Goal: Information Seeking & Learning: Learn about a topic

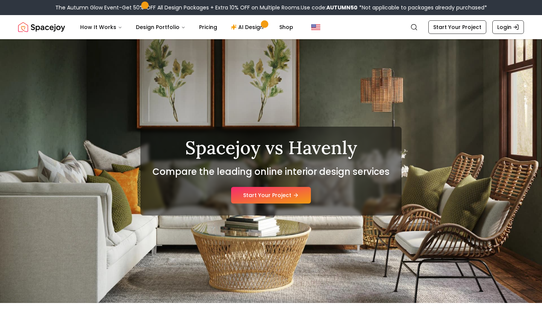
click at [146, 6] on span at bounding box center [145, 5] width 8 height 8
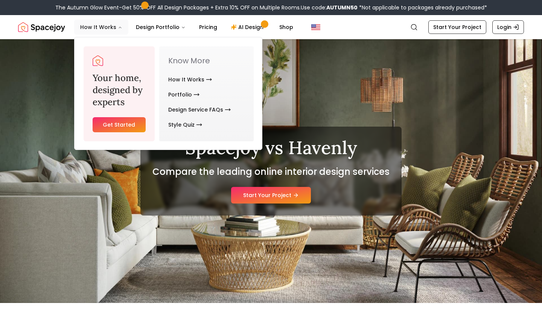
click at [100, 26] on button "How It Works" at bounding box center [101, 27] width 54 height 15
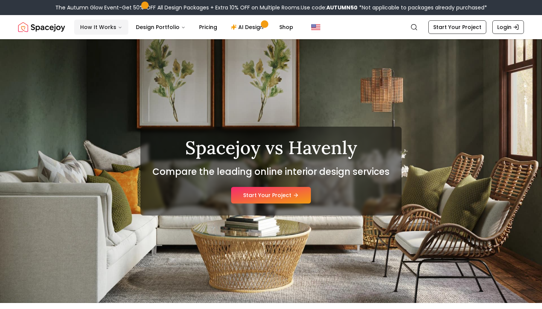
click at [100, 26] on button "How It Works" at bounding box center [101, 27] width 54 height 15
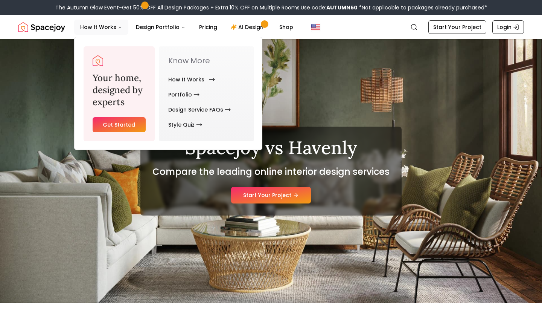
click at [193, 85] on link "How It Works" at bounding box center [190, 79] width 44 height 15
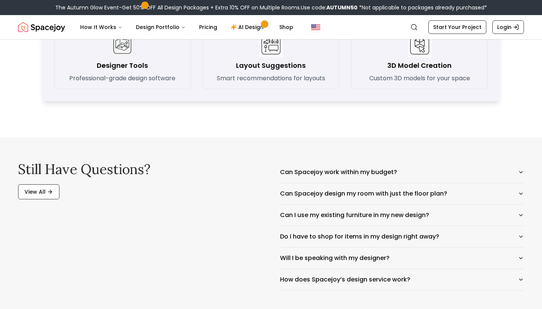
scroll to position [1137, 0]
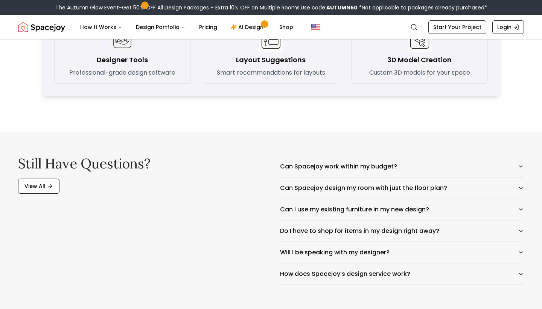
click at [346, 171] on button "Can Spacejoy work within my budget?" at bounding box center [402, 166] width 244 height 21
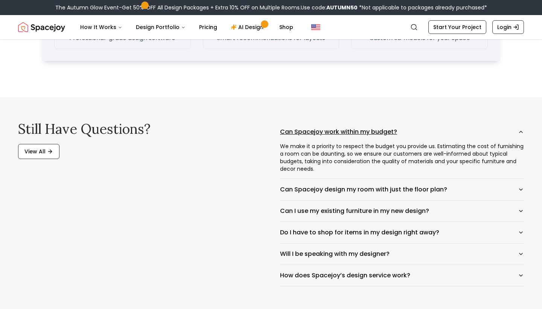
scroll to position [1185, 0]
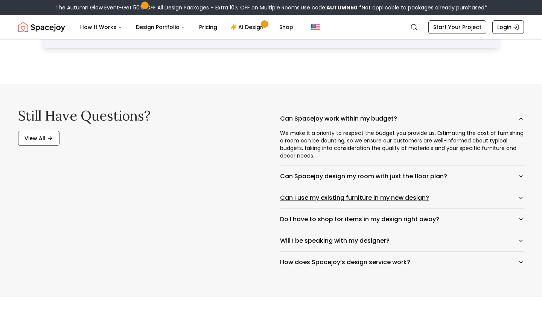
click at [348, 196] on button "Can I use my existing furniture in my new design?" at bounding box center [402, 197] width 244 height 21
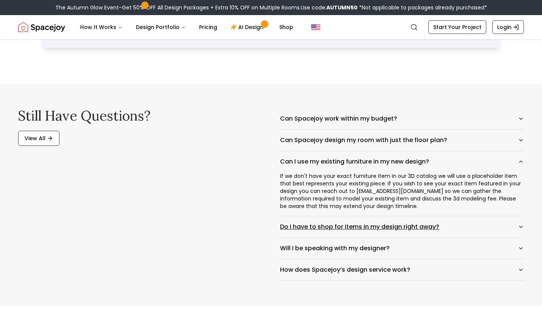
click at [381, 229] on button "Do I have to shop for items in my design right away?" at bounding box center [402, 226] width 244 height 21
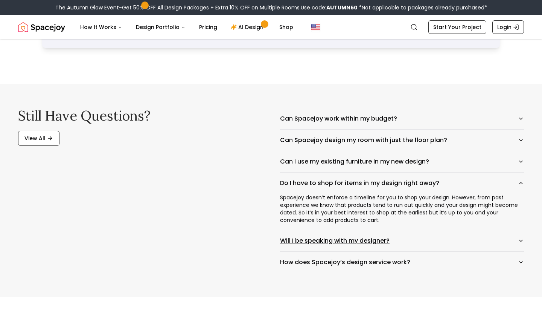
click at [380, 238] on button "Will I be speaking with my designer?" at bounding box center [402, 240] width 244 height 21
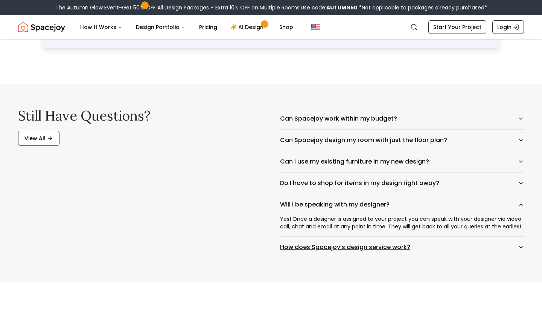
click at [381, 248] on button "How does Spacejoy’s design service work?" at bounding box center [402, 246] width 244 height 21
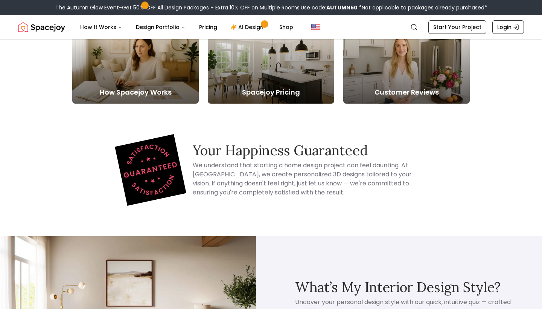
scroll to position [1452, 0]
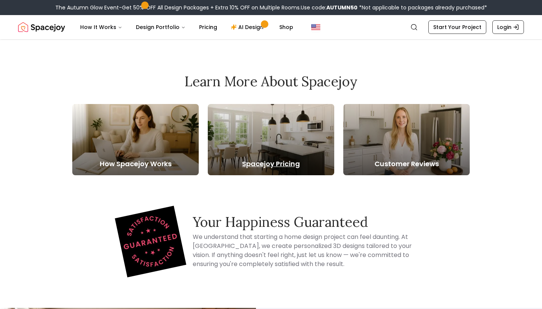
click at [286, 133] on div at bounding box center [271, 139] width 126 height 71
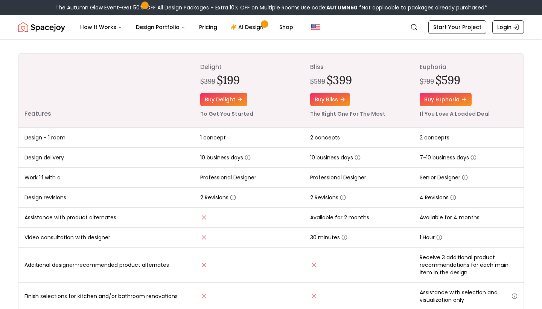
scroll to position [87, 0]
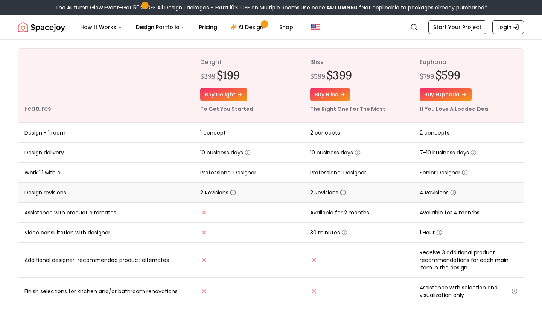
click at [236, 191] on circle "button" at bounding box center [233, 192] width 5 height 5
click at [163, 86] on th "Features" at bounding box center [106, 86] width 176 height 74
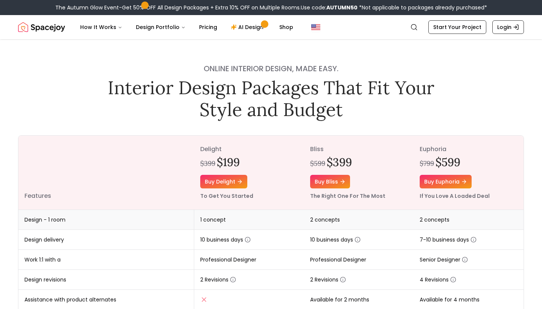
scroll to position [0, 0]
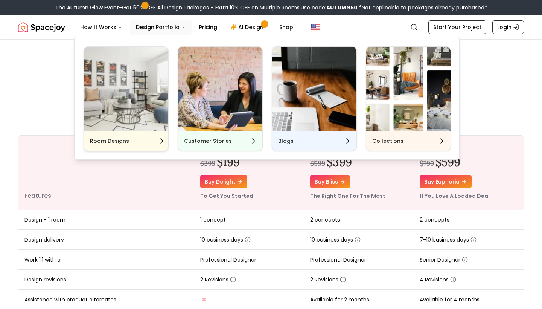
click at [154, 117] on img "Main" at bounding box center [126, 89] width 84 height 84
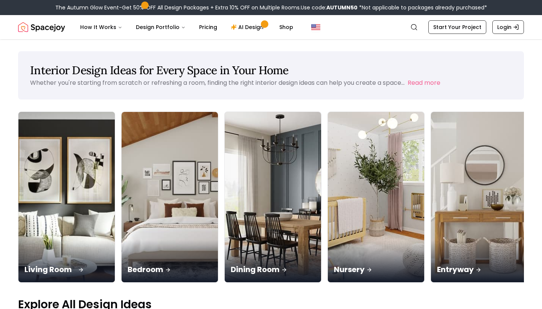
click at [37, 240] on div "Living Room" at bounding box center [66, 261] width 96 height 42
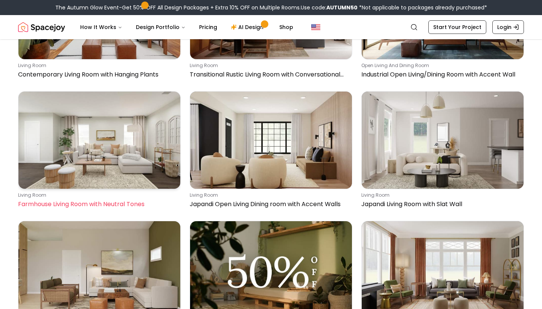
scroll to position [10673, 0]
